Goal: Task Accomplishment & Management: Manage account settings

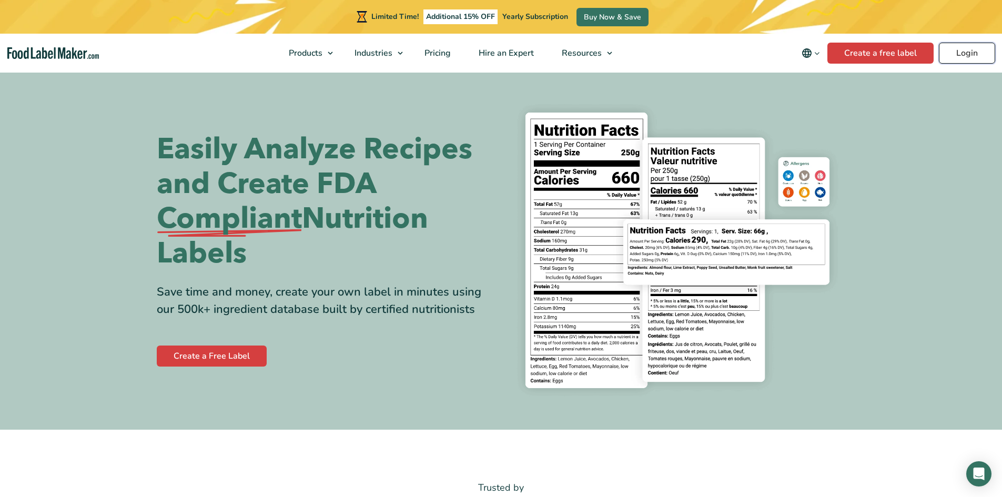
click at [973, 51] on link "Login" at bounding box center [967, 53] width 56 height 21
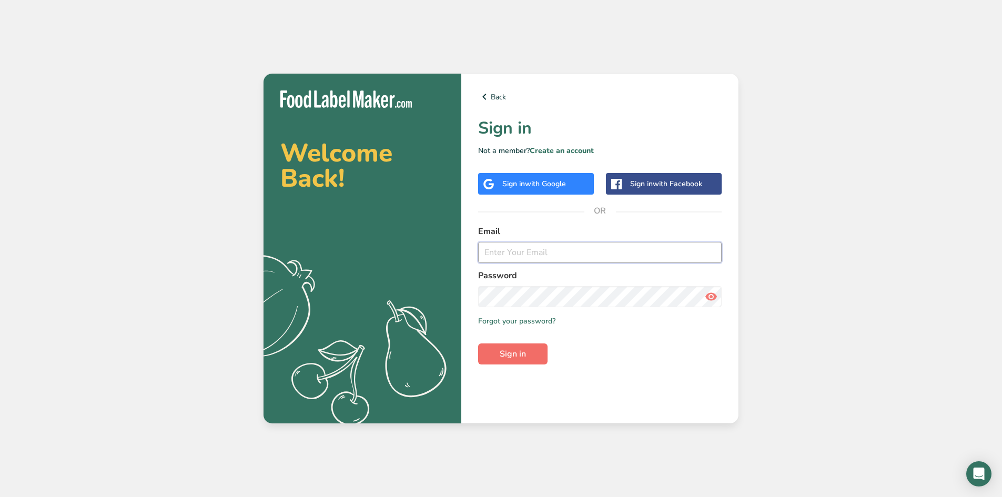
type input "[EMAIL_ADDRESS][DOMAIN_NAME]"
click at [520, 353] on span "Sign in" at bounding box center [513, 354] width 26 height 13
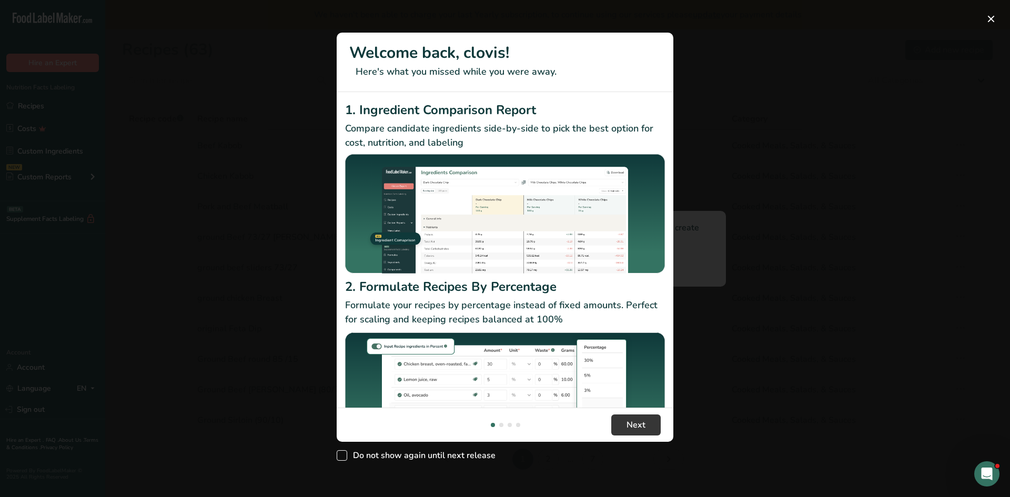
click at [340, 453] on span "New Features" at bounding box center [342, 455] width 11 height 11
click at [340, 453] on input "Do not show again until next release" at bounding box center [340, 456] width 7 height 7
checkbox input "true"
click at [629, 426] on span "Next" at bounding box center [636, 425] width 19 height 13
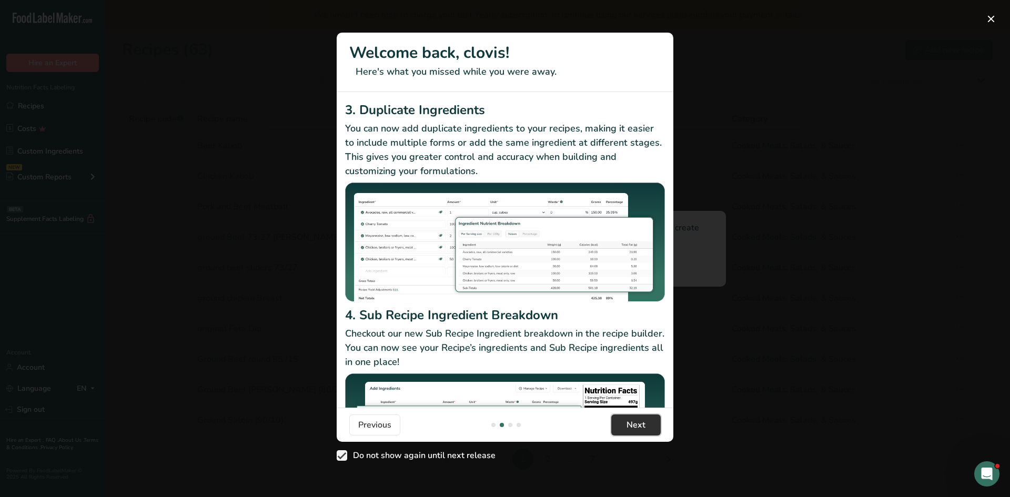
click at [639, 420] on span "Next" at bounding box center [636, 425] width 19 height 13
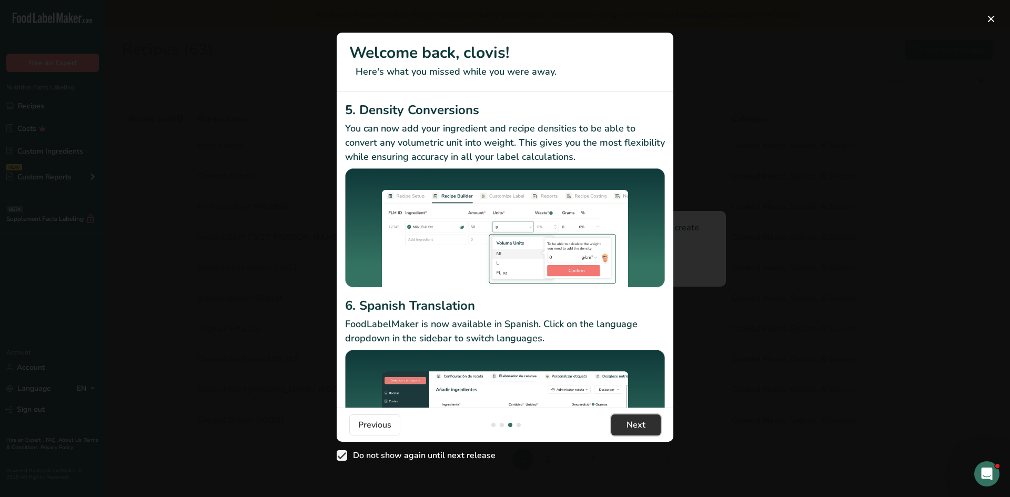
click at [640, 418] on button "Next" at bounding box center [635, 425] width 49 height 21
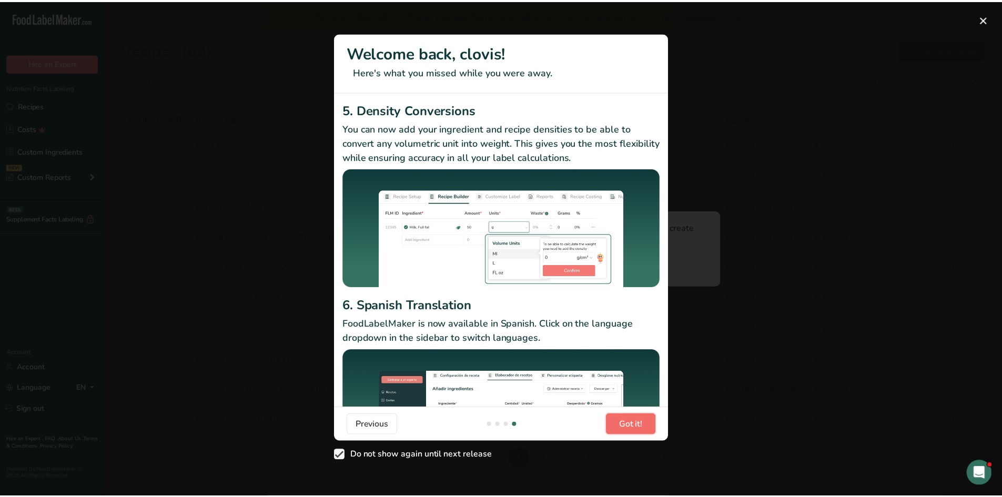
scroll to position [0, 1010]
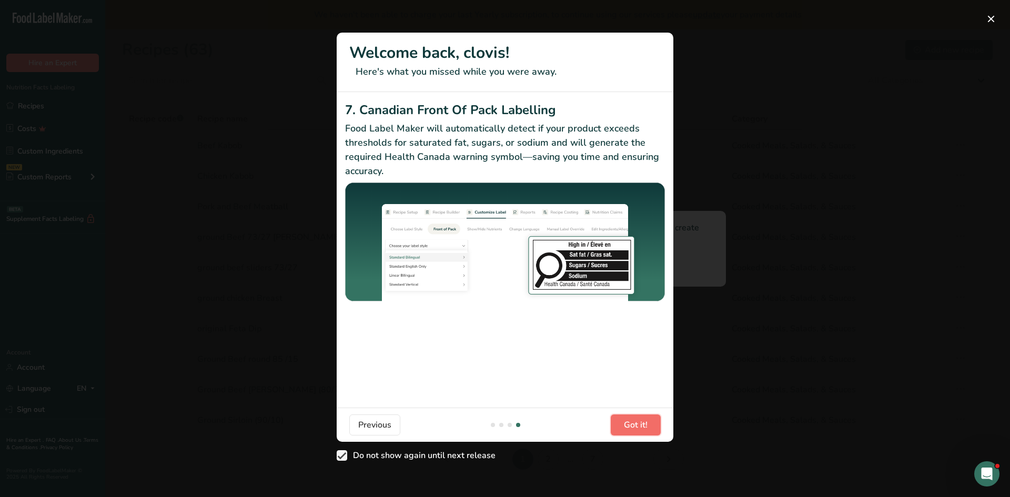
click at [638, 421] on span "Got it!" at bounding box center [636, 425] width 24 height 13
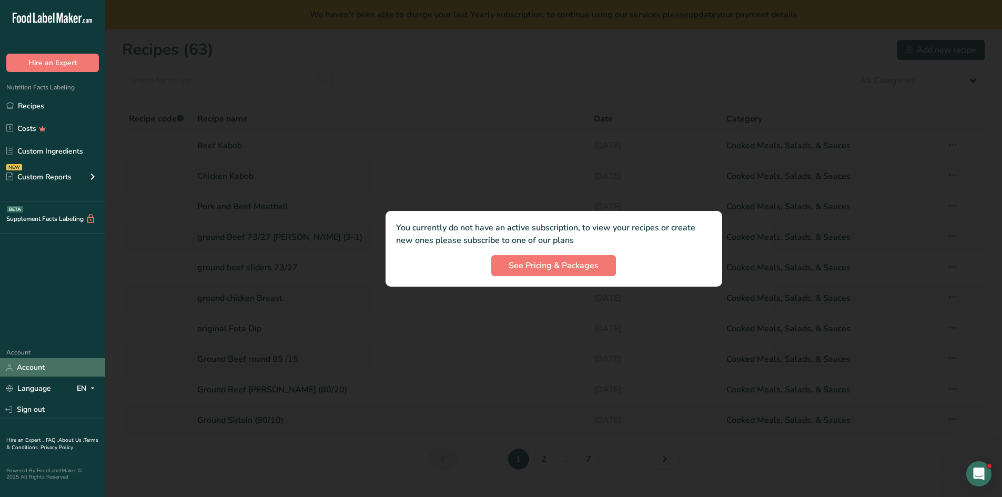
click at [30, 370] on link "Account" at bounding box center [52, 367] width 105 height 18
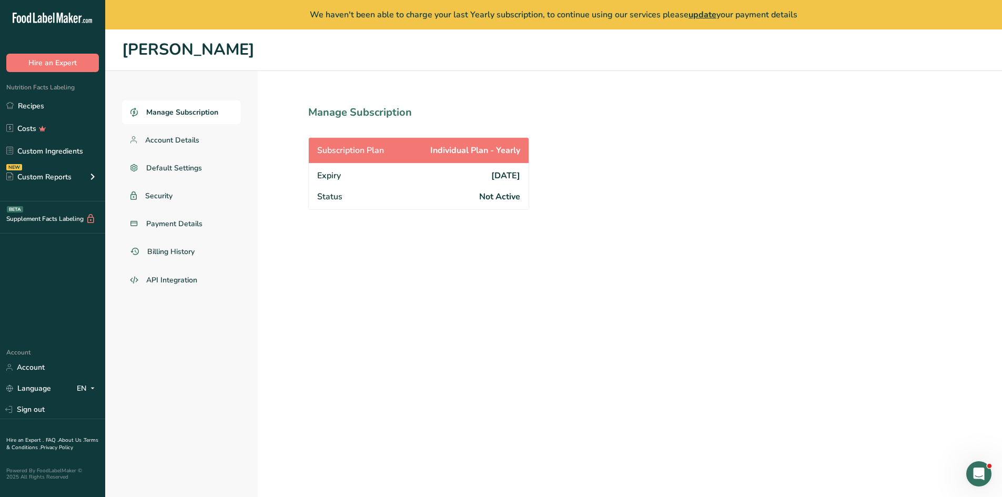
click at [209, 105] on link "Manage Subscription" at bounding box center [181, 113] width 119 height 24
